Goal: Task Accomplishment & Management: Manage account settings

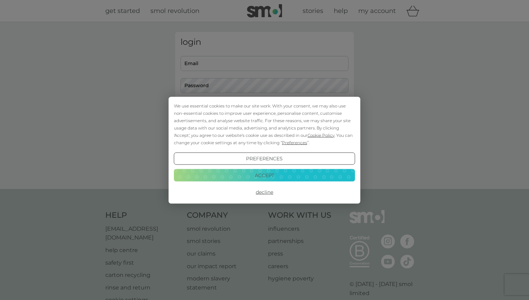
click at [271, 177] on button "Accept" at bounding box center [264, 175] width 181 height 13
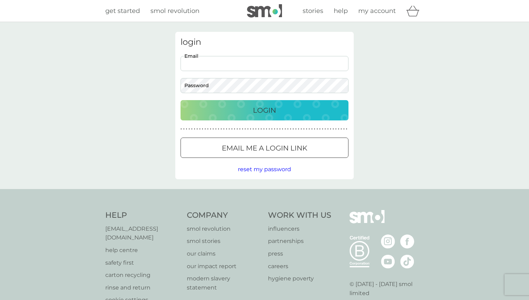
click at [264, 67] on input "Email" at bounding box center [265, 63] width 168 height 15
type input "owainharris09@hotmail.co.uk"
click at [181, 100] on button "Login" at bounding box center [265, 110] width 168 height 20
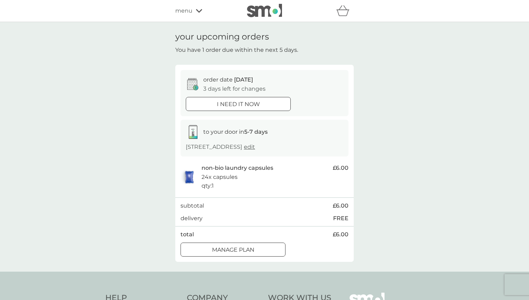
scroll to position [12, 0]
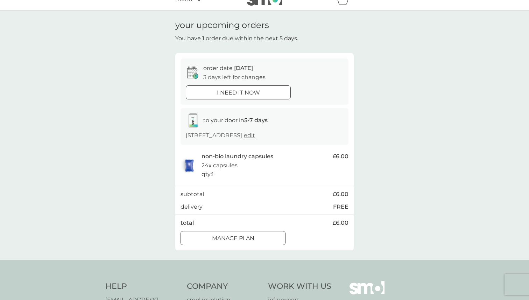
click at [251, 242] on p "Manage plan" at bounding box center [233, 238] width 42 height 9
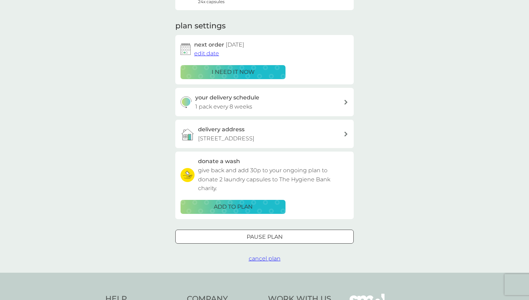
scroll to position [138, 0]
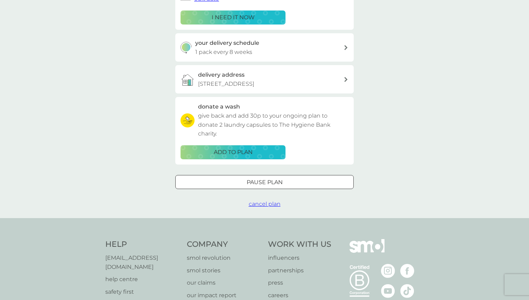
click at [284, 43] on div "your delivery schedule 1 pack every 8 weeks" at bounding box center [269, 48] width 149 height 18
select select "56"
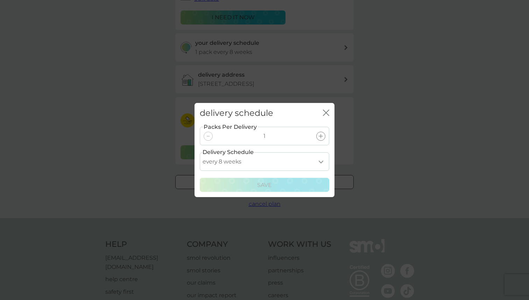
click at [319, 161] on select "every 1 week every 2 weeks every 3 weeks every 4 weeks every 5 weeks every 6 we…" at bounding box center [265, 161] width 130 height 19
click at [325, 114] on icon "close" at bounding box center [325, 113] width 3 height 6
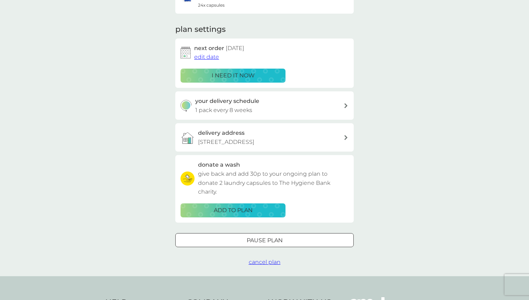
scroll to position [79, 0]
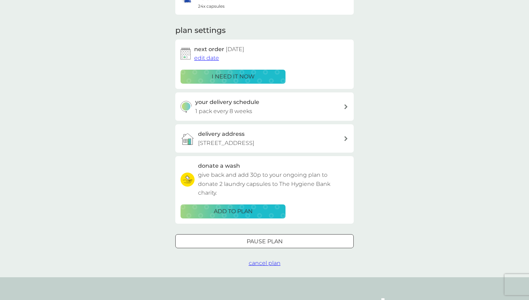
click at [210, 61] on button "edit date" at bounding box center [206, 58] width 25 height 9
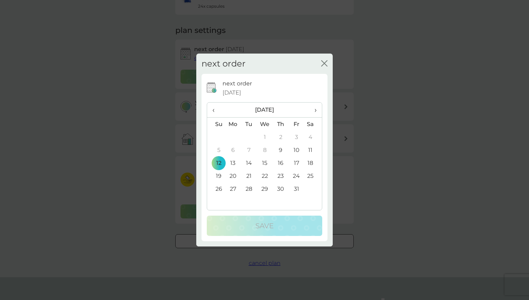
click at [316, 109] on span "›" at bounding box center [313, 110] width 7 height 15
click at [281, 137] on td "4" at bounding box center [281, 137] width 16 height 13
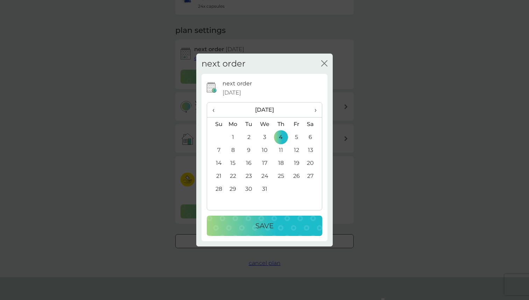
click at [280, 223] on div "Save" at bounding box center [265, 225] width 102 height 11
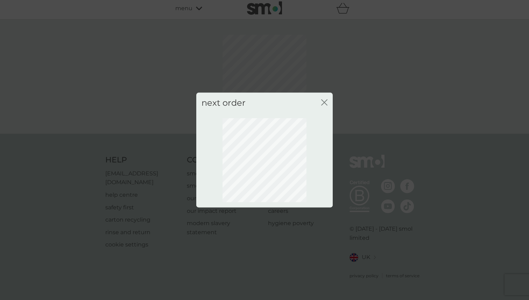
scroll to position [0, 0]
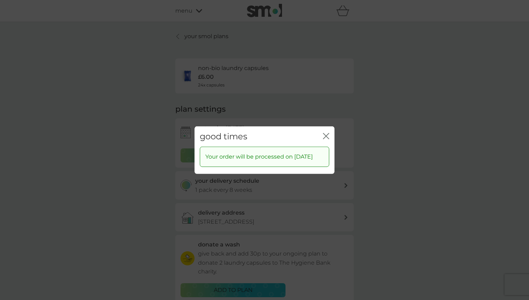
click at [326, 133] on icon "close" at bounding box center [326, 136] width 6 height 6
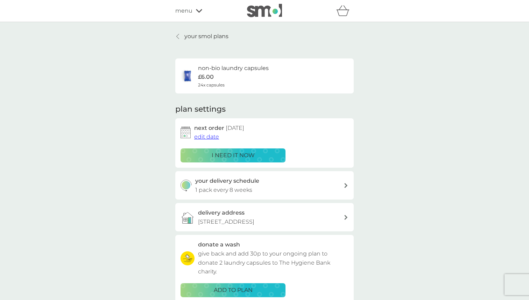
click at [396, 156] on div "your smol plans non-bio laundry capsules £6.00 24x capsules plan settings next …" at bounding box center [264, 189] width 529 height 334
